Goal: Transaction & Acquisition: Purchase product/service

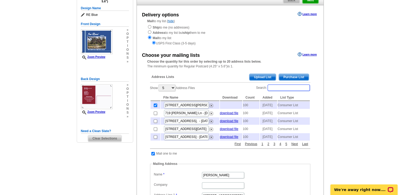
click at [281, 90] on input "Search:" at bounding box center [289, 87] width 42 height 6
type input "100"
click at [392, 81] on main "Need Help? call 800-260-5887, chat with support, or have our designers make som…" at bounding box center [200, 163] width 401 height 363
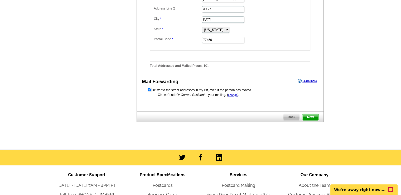
scroll to position [264, 0]
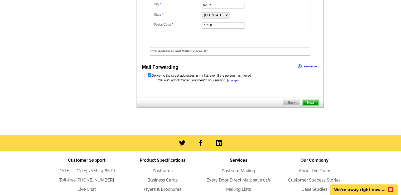
click at [311, 105] on span "Next" at bounding box center [310, 102] width 16 height 6
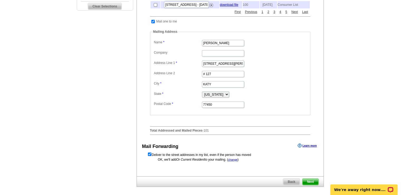
scroll to position [0, 0]
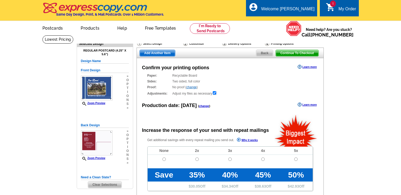
scroll to position [26, 0]
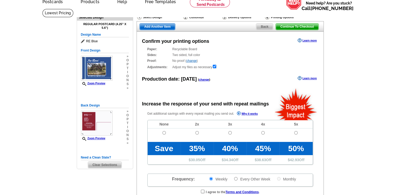
radio input "false"
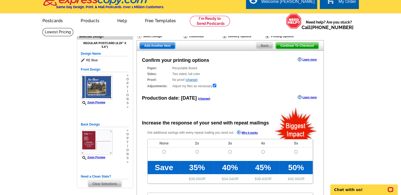
scroll to position [0, 0]
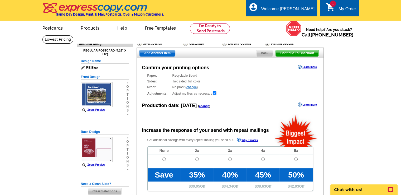
click at [163, 157] on td at bounding box center [164, 161] width 33 height 13
click at [163, 160] on input "radio" at bounding box center [163, 158] width 3 height 3
radio input "true"
click at [284, 54] on span "Continue To Checkout" at bounding box center [297, 53] width 42 height 6
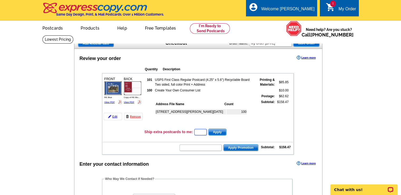
click at [199, 131] on input "text" at bounding box center [200, 132] width 12 height 6
paste input "cc2330"
type input "cc2330"
click at [223, 131] on span "Apply" at bounding box center [218, 132] width 18 height 6
click at [186, 147] on input "text" at bounding box center [201, 147] width 42 height 6
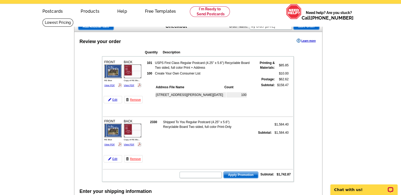
scroll to position [26, 0]
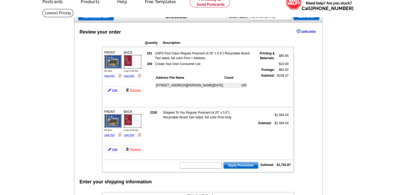
click at [131, 146] on link "Remove" at bounding box center [133, 148] width 18 height 7
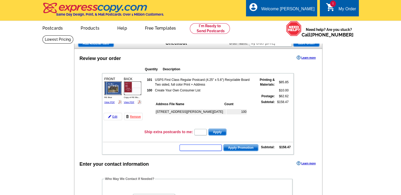
click at [193, 145] on input "text" at bounding box center [201, 147] width 42 height 6
paste input "cc2330"
type input "cc2330"
drag, startPoint x: 236, startPoint y: 145, endPoint x: 210, endPoint y: 148, distance: 26.0
click at [236, 145] on span "Apply Promotion" at bounding box center [241, 147] width 35 height 6
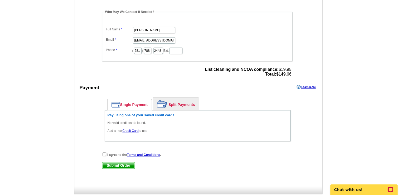
scroll to position [158, 0]
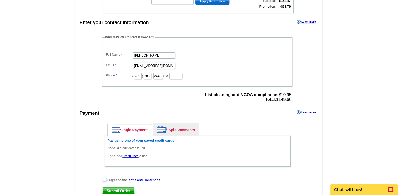
click at [103, 177] on input "checkbox" at bounding box center [104, 178] width 3 height 3
checkbox input "true"
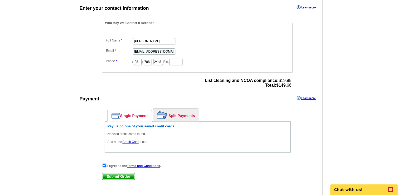
scroll to position [185, 0]
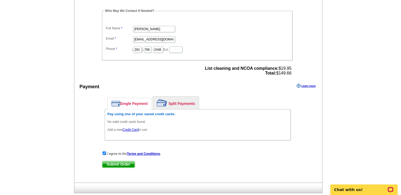
click at [127, 102] on link "Single Payment" at bounding box center [130, 103] width 44 height 11
click at [131, 128] on link "Credit Card" at bounding box center [130, 130] width 16 height 4
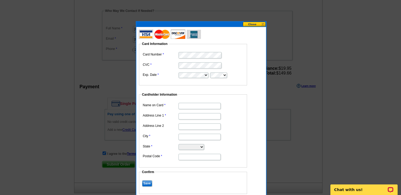
click at [254, 26] on button at bounding box center [254, 24] width 23 height 5
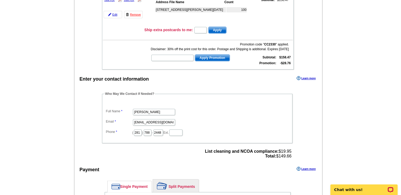
scroll to position [132, 0]
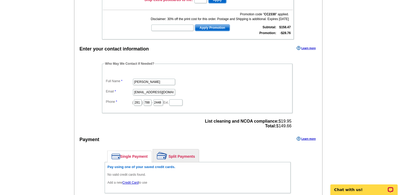
click at [137, 152] on link "Single Payment" at bounding box center [130, 156] width 44 height 11
click at [133, 165] on h6 "Pay using one of your saved credit cards." at bounding box center [198, 167] width 180 height 4
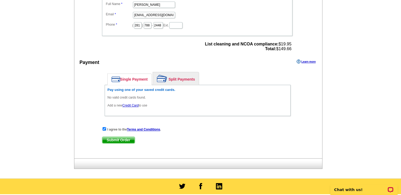
scroll to position [211, 0]
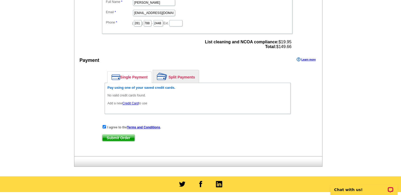
click at [132, 101] on link "Credit Card" at bounding box center [130, 103] width 16 height 4
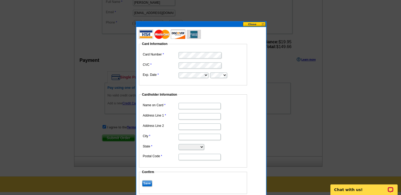
click at [259, 50] on form "Card Information Card Number CVC Exp. Date Cardholder Information Name on Card …" at bounding box center [201, 116] width 124 height 169
click at [203, 104] on input "Name on Card" at bounding box center [200, 106] width 42 height 6
click at [193, 104] on input "Name on Card" at bounding box center [200, 106] width 42 height 6
type input "j"
type input "JOSEPH D MANUEL"
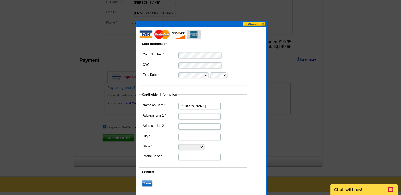
click at [257, 95] on form "Card Information Card Number CVC Exp. Date Cardholder Information Name on Card …" at bounding box center [201, 116] width 124 height 169
click at [188, 117] on input "Address Line 1" at bounding box center [200, 116] width 42 height 6
type input "20180 PARK ROW DR"
click at [189, 137] on input "City" at bounding box center [200, 136] width 42 height 6
type input "KATY"
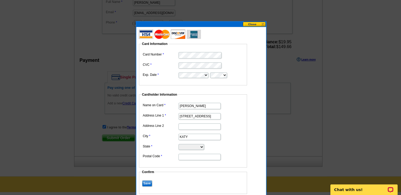
click at [204, 146] on select "Alabama Alaska Arizona Arkansas California Colorado Connecticut District of Col…" at bounding box center [192, 147] width 26 height 6
select select "TX"
click at [179, 144] on select "Alabama Alaska Arizona Arkansas California Colorado Connecticut District of Col…" at bounding box center [192, 147] width 26 height 6
click at [183, 156] on input "Postal Code" at bounding box center [200, 156] width 42 height 6
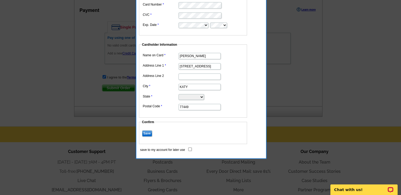
scroll to position [264, 0]
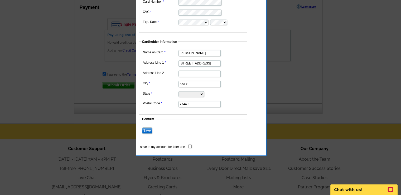
type input "77449"
click at [147, 131] on input "Save" at bounding box center [147, 130] width 10 height 6
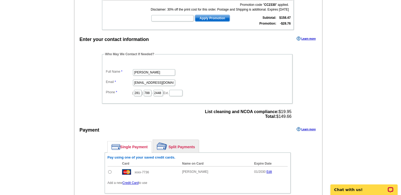
scroll to position [211, 0]
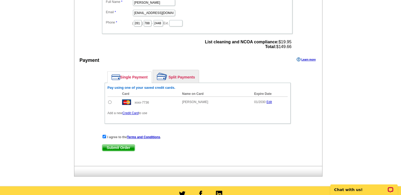
click at [122, 144] on span "Submit Order" at bounding box center [118, 147] width 32 height 6
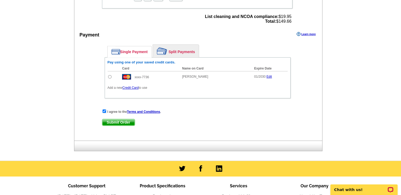
scroll to position [237, 0]
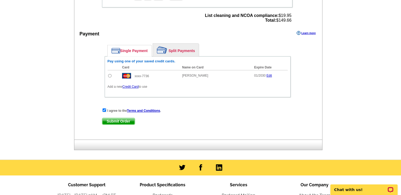
click at [110, 74] on input "radio" at bounding box center [109, 75] width 3 height 3
radio input "true"
click at [121, 119] on span "Submit Order" at bounding box center [118, 121] width 32 height 6
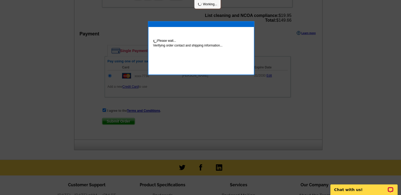
scroll to position [235, 0]
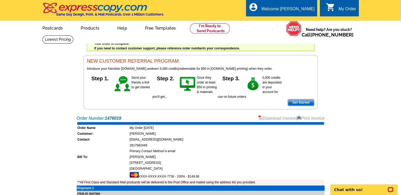
click at [275, 116] on link "Download Invoice" at bounding box center [276, 118] width 37 height 4
